Goal: Task Accomplishment & Management: Complete application form

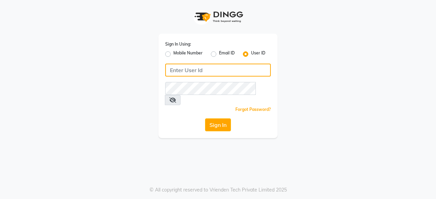
click at [201, 69] on input "Username" at bounding box center [218, 70] width 106 height 13
type input "headlockspb"
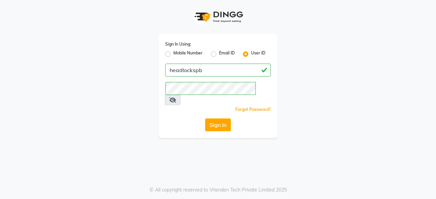
click at [133, 154] on div "Sign In Using: Mobile Number Email ID User ID headlockspb Remember me Forgot Pa…" at bounding box center [218, 99] width 436 height 199
click at [215, 118] on button "Sign In" at bounding box center [218, 124] width 26 height 13
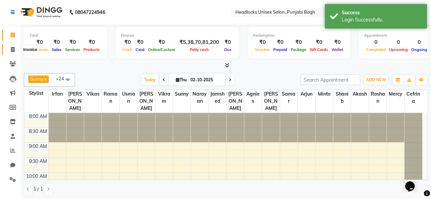
click at [13, 48] on icon at bounding box center [13, 49] width 4 height 5
select select "7719"
select select "service"
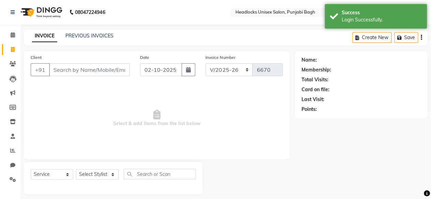
click at [78, 71] on input "Client" at bounding box center [89, 69] width 81 height 13
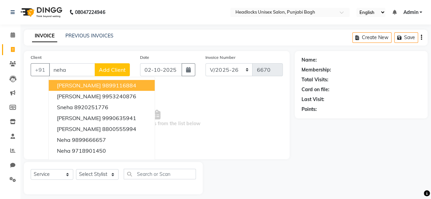
click at [91, 85] on button "[PERSON_NAME] 9899116884" at bounding box center [102, 85] width 106 height 11
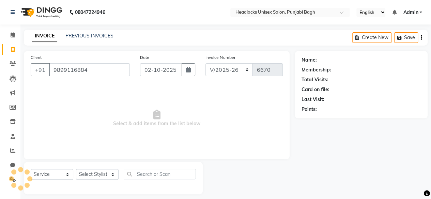
type input "9899116884"
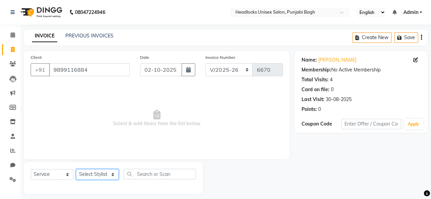
click at [112, 172] on select "Select Stylist ⁠Agnies ⁠[PERSON_NAME] [PERSON_NAME] [PERSON_NAME] mercy ⁠Minto …" at bounding box center [97, 174] width 43 height 11
select select "69081"
click at [76, 169] on select "Select Stylist ⁠Agnies ⁠[PERSON_NAME] [PERSON_NAME] [PERSON_NAME] mercy ⁠Minto …" at bounding box center [97, 174] width 43 height 11
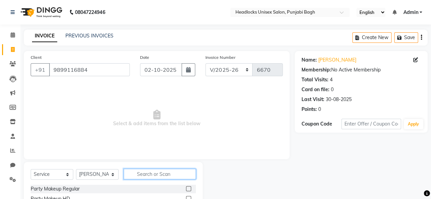
click at [150, 175] on input "text" at bounding box center [160, 174] width 72 height 11
type input "sham"
click at [186, 189] on label at bounding box center [188, 188] width 5 height 5
click at [186, 189] on input "checkbox" at bounding box center [188, 189] width 4 height 4
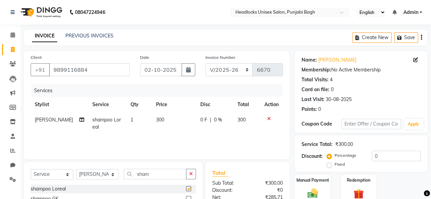
checkbox input "false"
click at [162, 175] on input "sham" at bounding box center [155, 174] width 63 height 11
type input "s"
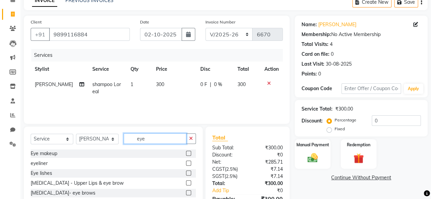
scroll to position [38, 0]
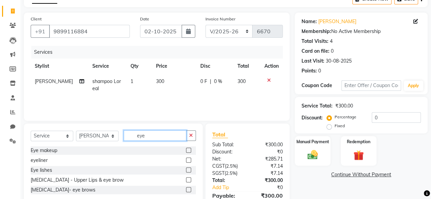
type input "eye"
click at [191, 189] on label at bounding box center [188, 189] width 5 height 5
click at [190, 189] on input "checkbox" at bounding box center [188, 190] width 4 height 4
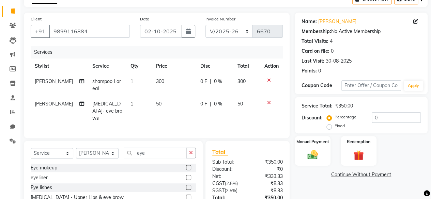
checkbox input "false"
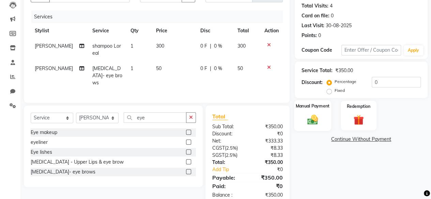
click at [305, 120] on img at bounding box center [312, 119] width 17 height 12
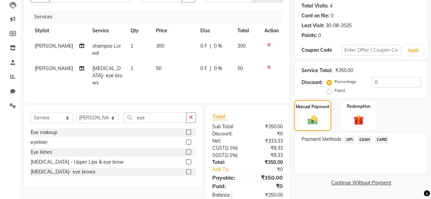
scroll to position [88, 0]
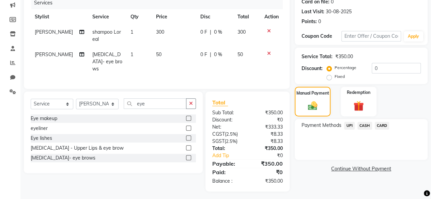
click at [349, 125] on span "UPI" at bounding box center [349, 126] width 11 height 8
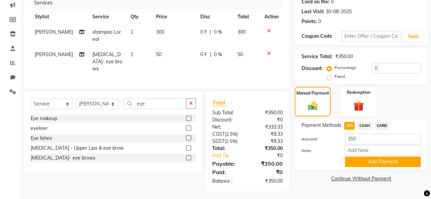
click at [189, 146] on label at bounding box center [188, 147] width 5 height 5
click at [189, 146] on input "checkbox" at bounding box center [188, 148] width 4 height 4
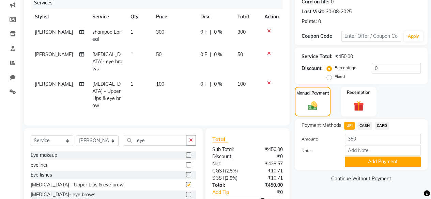
checkbox input "false"
click at [269, 52] on icon at bounding box center [269, 53] width 4 height 5
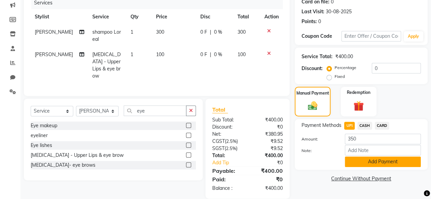
click at [369, 162] on button "Add Payment" at bounding box center [383, 162] width 76 height 11
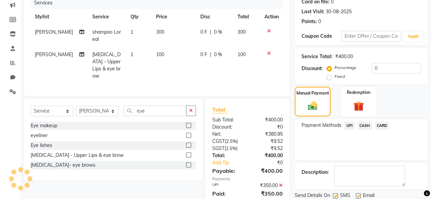
scroll to position [110, 0]
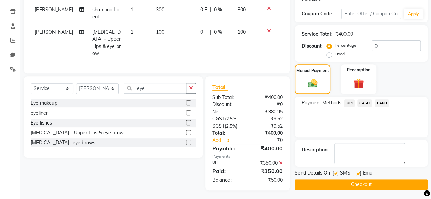
click at [334, 173] on label at bounding box center [335, 173] width 5 height 5
click at [334, 173] on input "checkbox" at bounding box center [335, 174] width 4 height 4
checkbox input "false"
click at [352, 184] on button "Checkout" at bounding box center [360, 184] width 133 height 11
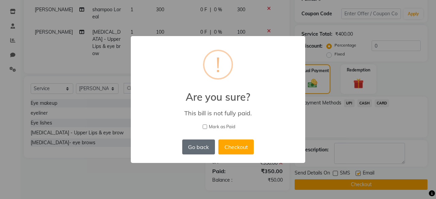
click at [204, 144] on button "Go back" at bounding box center [198, 147] width 33 height 15
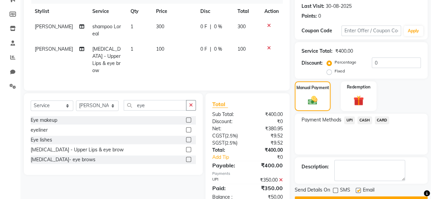
scroll to position [94, 0]
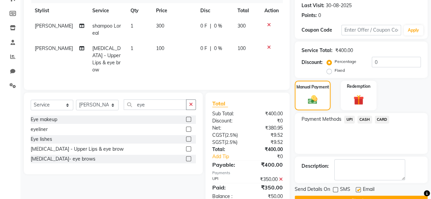
click at [280, 177] on icon at bounding box center [281, 179] width 4 height 5
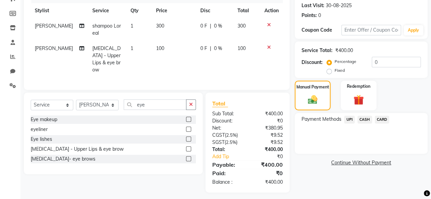
click at [349, 118] on span "UPI" at bounding box center [349, 120] width 11 height 8
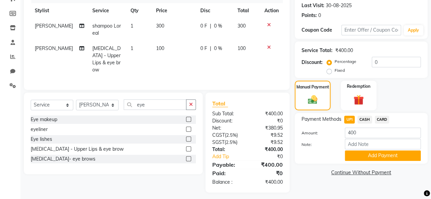
scroll to position [95, 0]
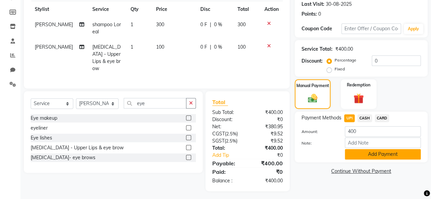
click at [371, 155] on button "Add Payment" at bounding box center [383, 154] width 76 height 11
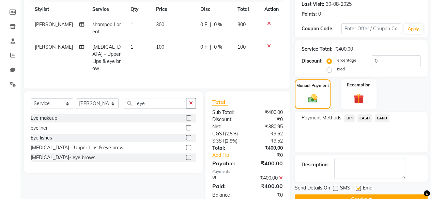
scroll to position [110, 0]
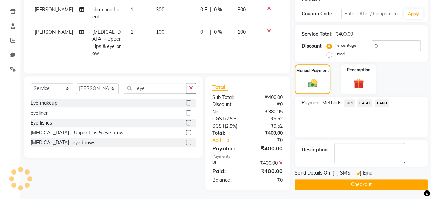
click at [351, 183] on button "Checkout" at bounding box center [360, 184] width 133 height 11
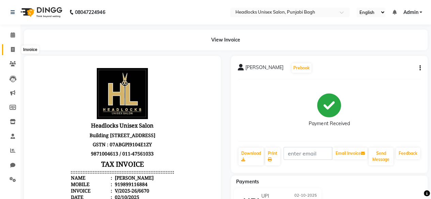
click at [13, 48] on icon at bounding box center [13, 49] width 4 height 5
select select "service"
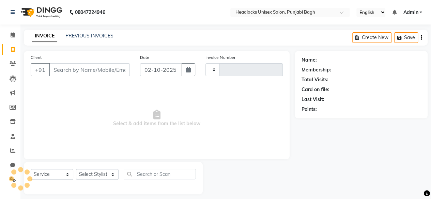
scroll to position [5, 0]
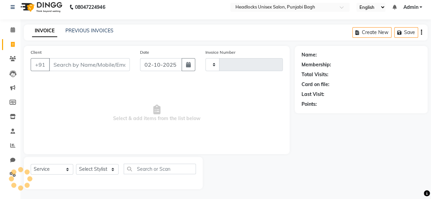
type input "6671"
select select "7719"
click at [85, 67] on input "Client" at bounding box center [89, 64] width 81 height 13
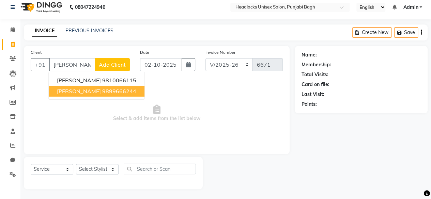
click at [103, 91] on ngb-highlight "9899666244" at bounding box center [119, 91] width 34 height 7
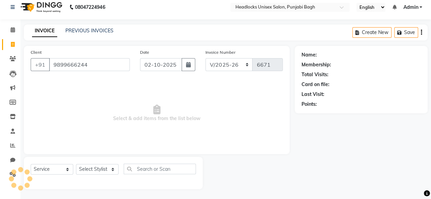
type input "9899666244"
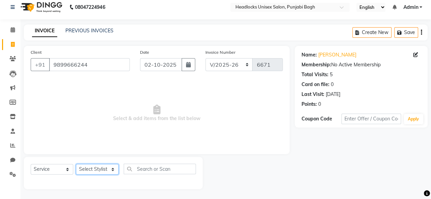
click at [112, 166] on select "Select Stylist ⁠Agnies ⁠[PERSON_NAME] [PERSON_NAME] [PERSON_NAME] mercy ⁠Minto …" at bounding box center [97, 169] width 43 height 11
select select "71220"
click at [76, 164] on select "Select Stylist ⁠Agnies ⁠[PERSON_NAME] [PERSON_NAME] [PERSON_NAME] mercy ⁠Minto …" at bounding box center [97, 169] width 43 height 11
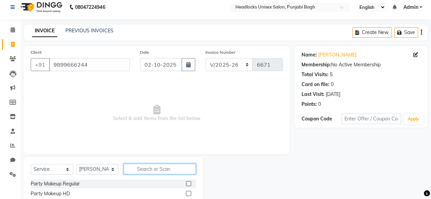
click at [143, 169] on input "text" at bounding box center [160, 169] width 72 height 11
type input "nail"
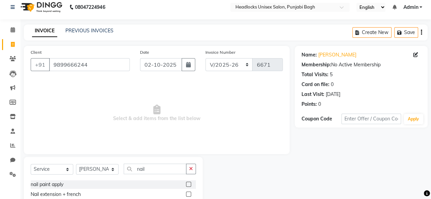
click at [186, 184] on label at bounding box center [188, 184] width 5 height 5
click at [186, 184] on input "checkbox" at bounding box center [188, 184] width 4 height 4
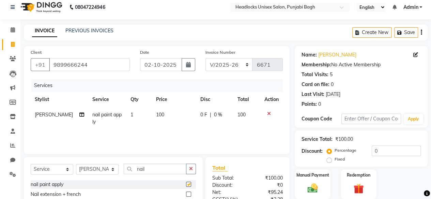
checkbox input "false"
click at [157, 114] on span "100" at bounding box center [160, 115] width 8 height 6
select select "71220"
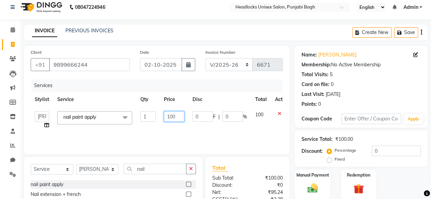
click at [176, 116] on input "100" at bounding box center [174, 116] width 20 height 11
type input "1"
type input "300"
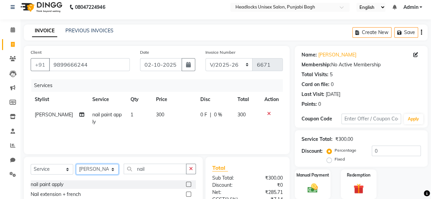
click at [112, 167] on select "Select Stylist ⁠Agnies ⁠[PERSON_NAME] [PERSON_NAME] [PERSON_NAME] mercy ⁠Minto …" at bounding box center [97, 169] width 43 height 11
select select "69051"
click at [76, 164] on select "Select Stylist ⁠Agnies ⁠[PERSON_NAME] [PERSON_NAME] [PERSON_NAME] mercy ⁠Minto …" at bounding box center [97, 169] width 43 height 11
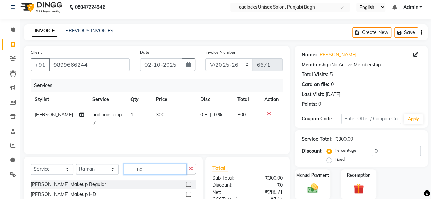
click at [158, 167] on input "nail" at bounding box center [155, 169] width 63 height 11
type input "n"
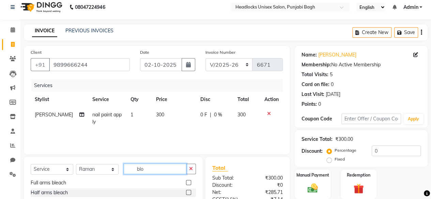
scroll to position [0, 0]
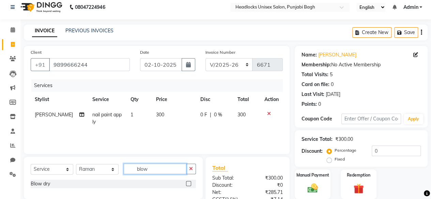
type input "blow"
click at [187, 184] on label at bounding box center [188, 183] width 5 height 5
click at [187, 184] on input "checkbox" at bounding box center [188, 184] width 4 height 4
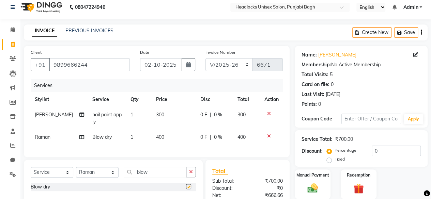
checkbox input "false"
click at [113, 175] on select "Select Stylist ⁠Agnies ⁠[PERSON_NAME] [PERSON_NAME] [PERSON_NAME] mercy ⁠Minto …" at bounding box center [97, 172] width 43 height 11
select select "69060"
click at [76, 172] on select "Select Stylist ⁠Agnies ⁠[PERSON_NAME] [PERSON_NAME] [PERSON_NAME] mercy ⁠Minto …" at bounding box center [97, 172] width 43 height 11
click at [159, 175] on input "blow" at bounding box center [155, 172] width 63 height 11
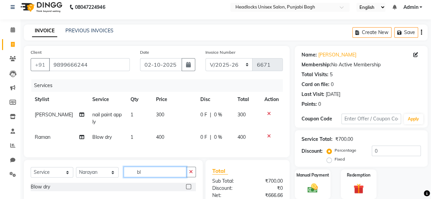
type input "b"
type input "sham"
click at [186, 189] on label at bounding box center [188, 186] width 5 height 5
click at [186, 189] on input "checkbox" at bounding box center [188, 187] width 4 height 4
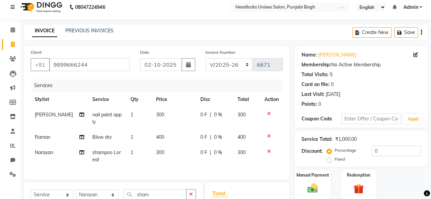
checkbox input "false"
click at [163, 152] on td "300" at bounding box center [174, 156] width 44 height 22
select select "69060"
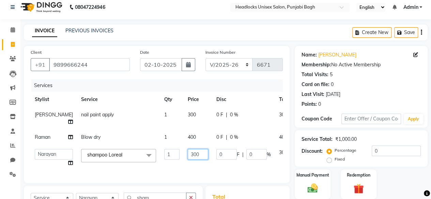
click at [188, 160] on input "300" at bounding box center [198, 154] width 20 height 11
type input "3"
type input "200"
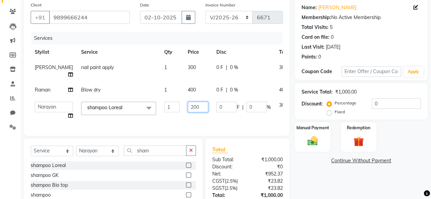
scroll to position [53, 0]
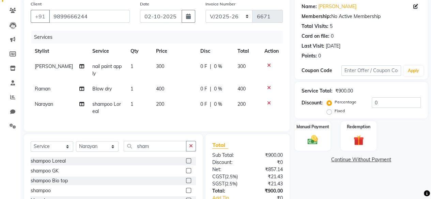
click at [315, 170] on div "Name: [PERSON_NAME] Membership: No Active Membership Total Visits: 5 Card on fi…" at bounding box center [363, 116] width 138 height 237
click at [112, 150] on select "Select Stylist ⁠Agnies ⁠[PERSON_NAME] [PERSON_NAME] [PERSON_NAME] mercy ⁠Minto …" at bounding box center [97, 146] width 43 height 11
select select "69081"
click at [76, 146] on select "Select Stylist ⁠Agnies ⁠[PERSON_NAME] [PERSON_NAME] [PERSON_NAME] mercy ⁠Minto …" at bounding box center [97, 146] width 43 height 11
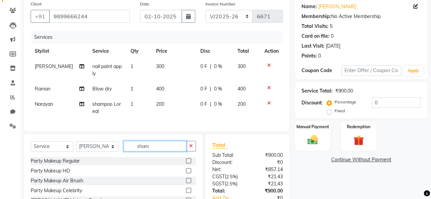
click at [157, 151] on input "sham" at bounding box center [155, 146] width 63 height 11
type input "s"
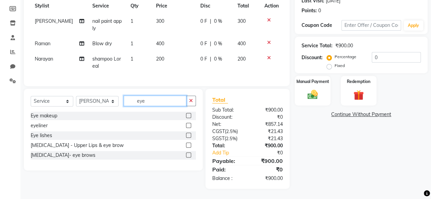
scroll to position [100, 0]
type input "eye"
click at [189, 158] on label at bounding box center [188, 155] width 5 height 5
click at [189, 158] on input "checkbox" at bounding box center [188, 155] width 4 height 4
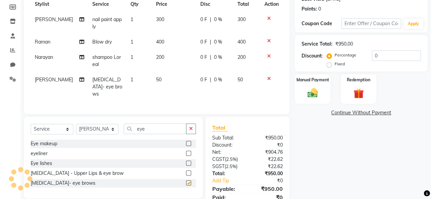
checkbox input "false"
click at [313, 92] on img at bounding box center [312, 93] width 17 height 12
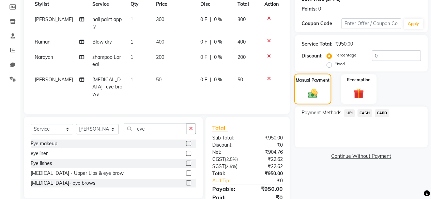
scroll to position [126, 0]
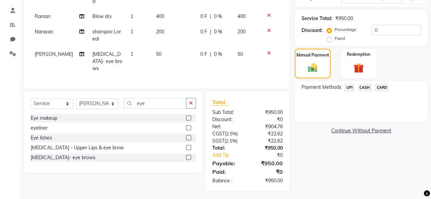
click at [348, 87] on span "UPI" at bounding box center [349, 88] width 11 height 8
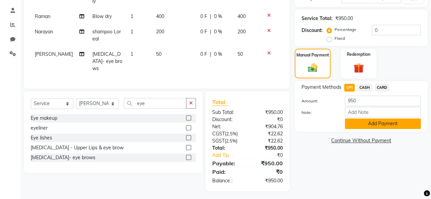
click at [366, 122] on button "Add Payment" at bounding box center [383, 123] width 76 height 11
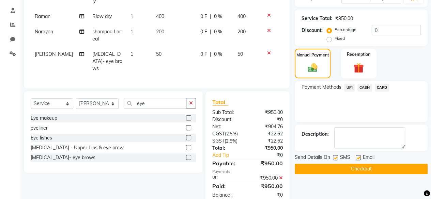
scroll to position [140, 0]
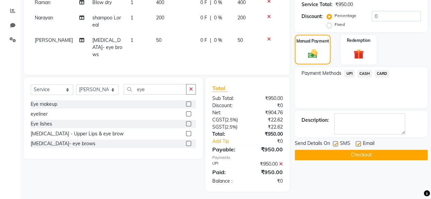
click at [334, 145] on label at bounding box center [335, 143] width 5 height 5
click at [334, 145] on input "checkbox" at bounding box center [335, 144] width 4 height 4
checkbox input "false"
click at [354, 153] on button "Checkout" at bounding box center [360, 155] width 133 height 11
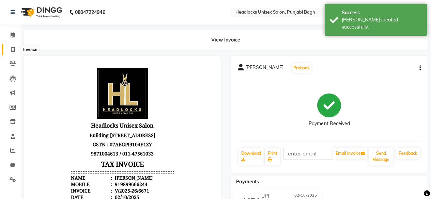
click at [12, 48] on icon at bounding box center [13, 49] width 4 height 5
select select "service"
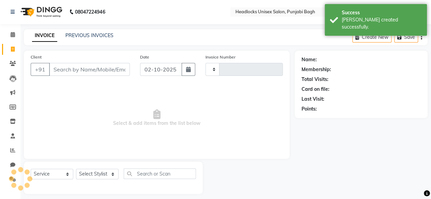
type input "6672"
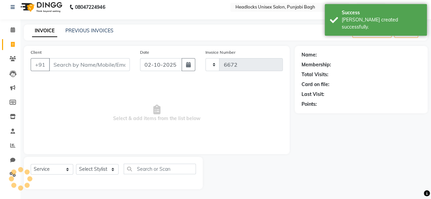
select select "7719"
